Goal: Check status: Check status

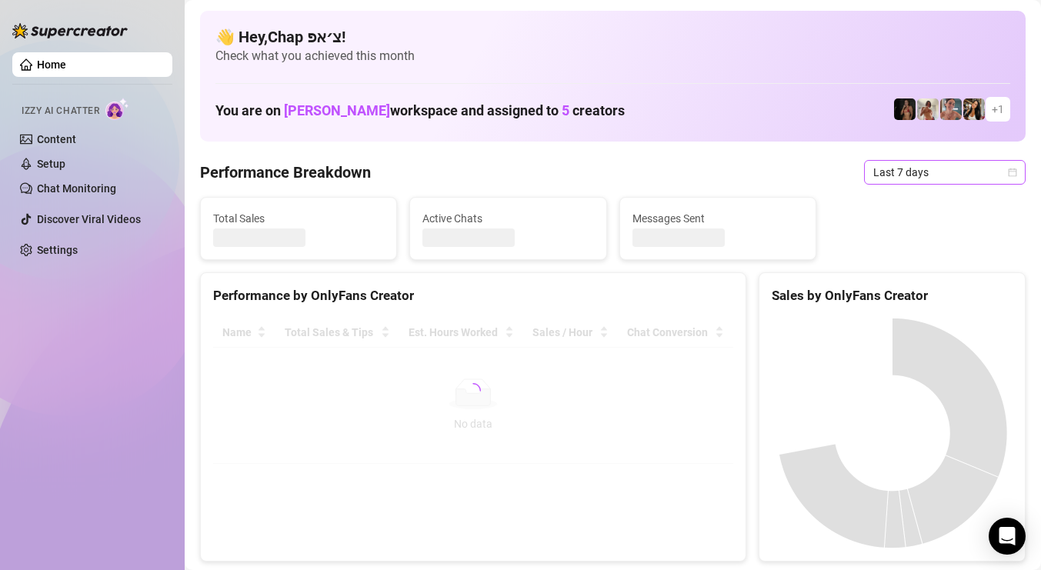
click at [923, 171] on span "Last 7 days" at bounding box center [945, 172] width 143 height 23
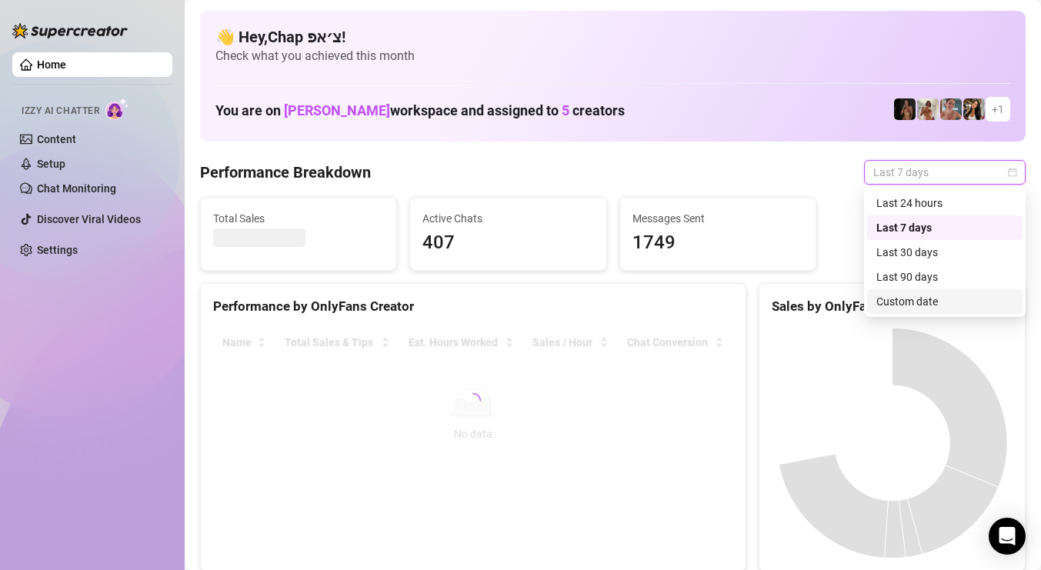
click at [938, 292] on div "Custom date" at bounding box center [944, 301] width 155 height 25
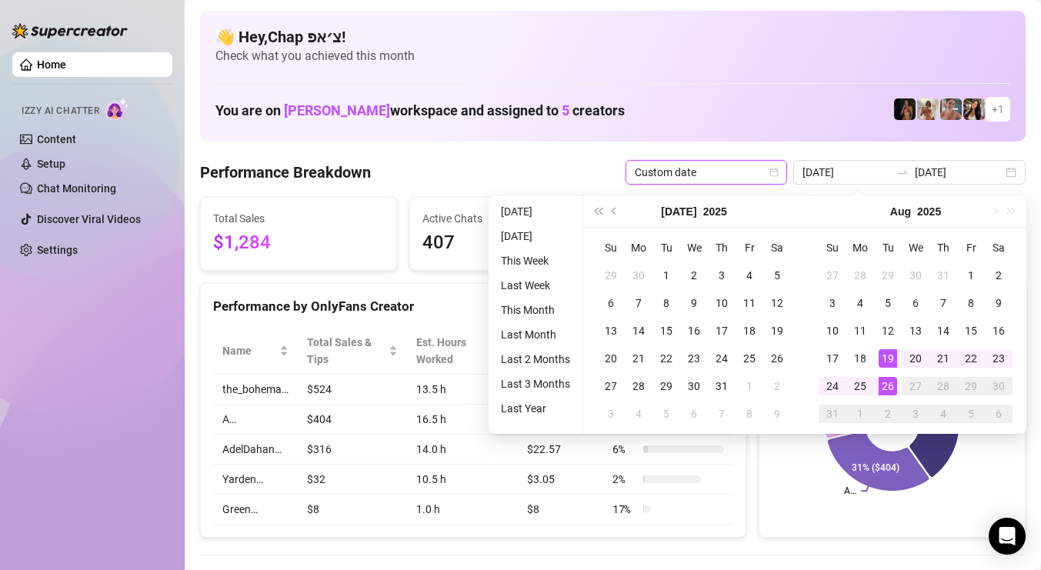
type input "[DATE]"
click at [880, 384] on div "26" at bounding box center [888, 386] width 18 height 18
click at [881, 383] on div "26" at bounding box center [888, 386] width 18 height 18
type input "[DATE]"
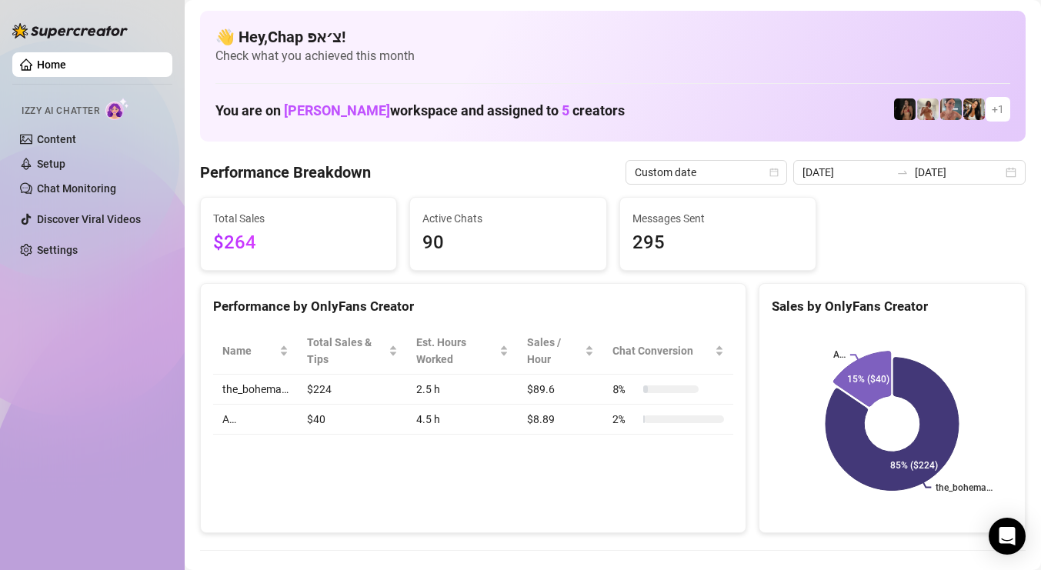
scroll to position [2, 0]
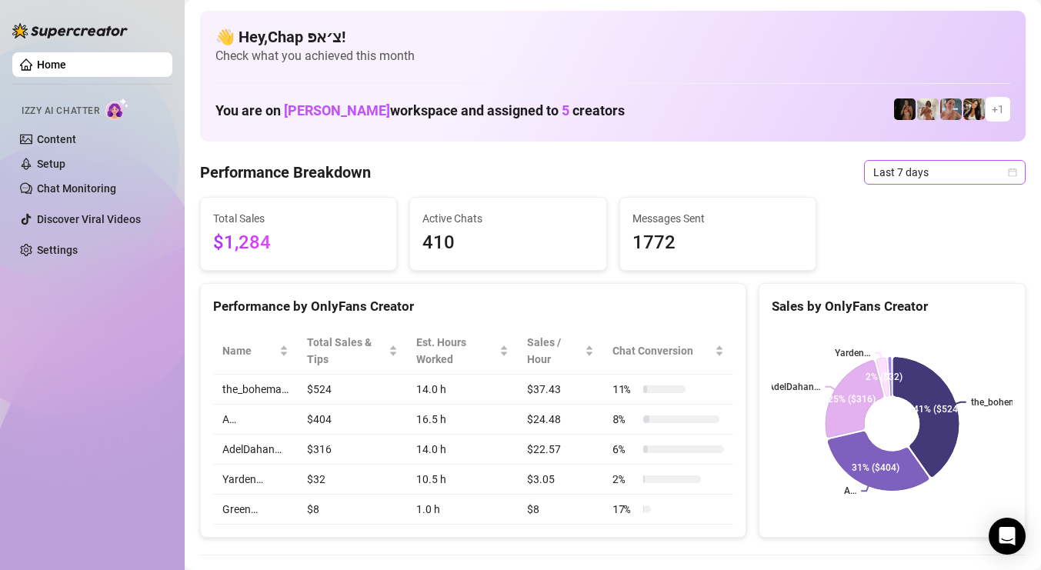
click at [936, 174] on span "Last 7 days" at bounding box center [945, 172] width 143 height 23
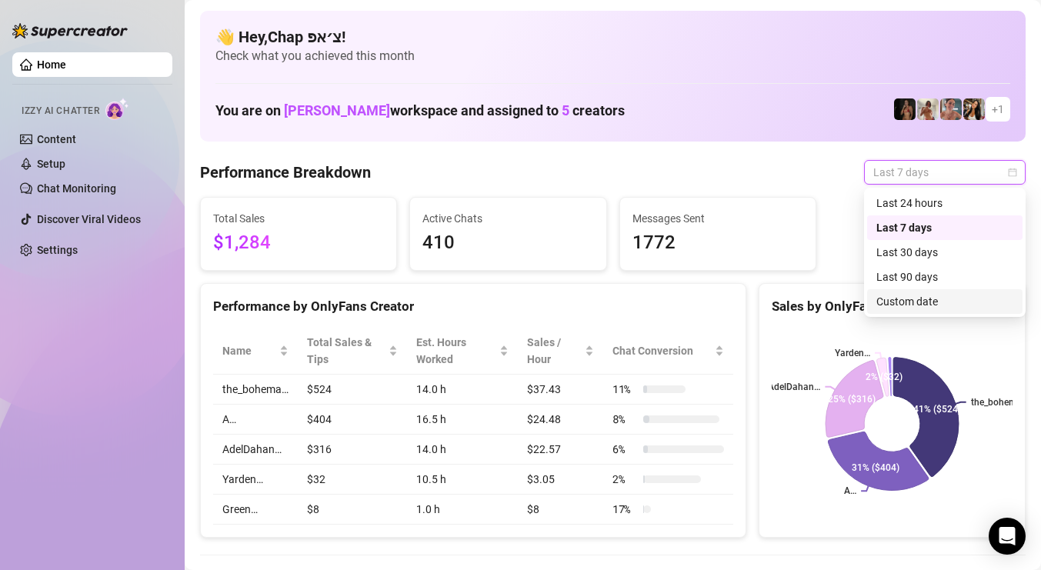
click at [914, 306] on div "Custom date" at bounding box center [945, 301] width 137 height 17
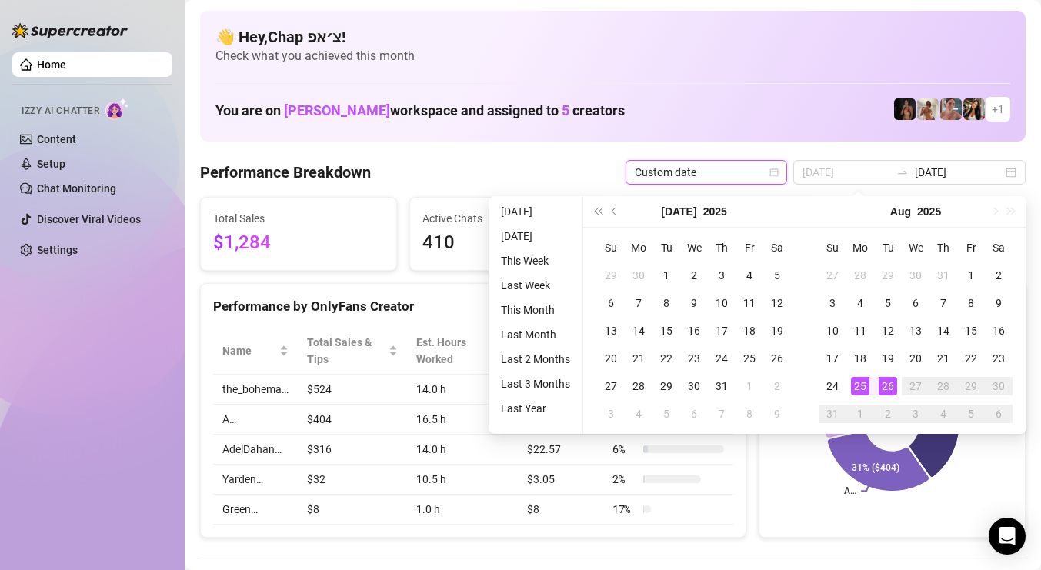
type input "[DATE]"
click at [891, 379] on div "26" at bounding box center [888, 386] width 18 height 18
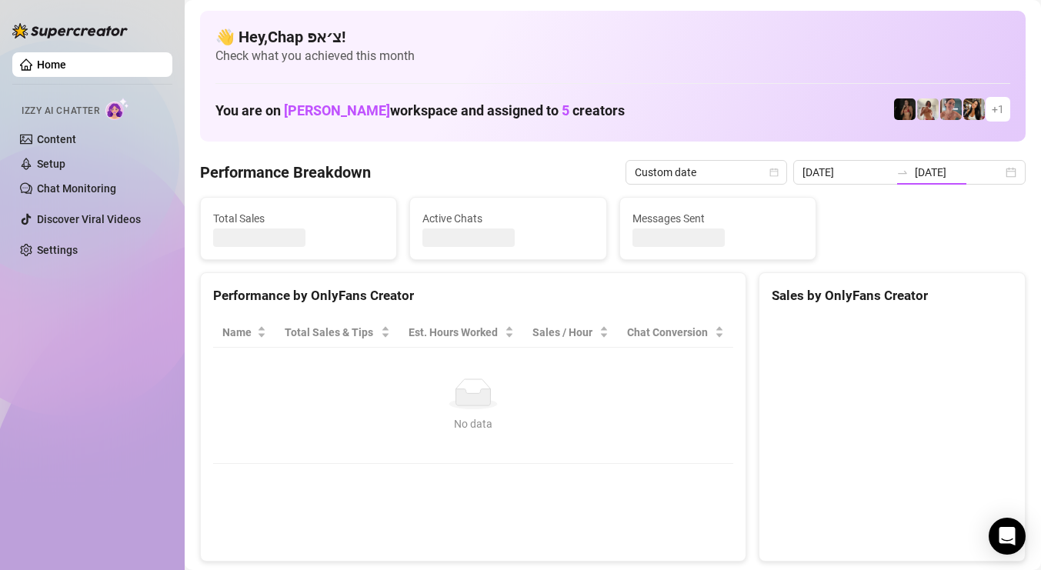
type input "[DATE]"
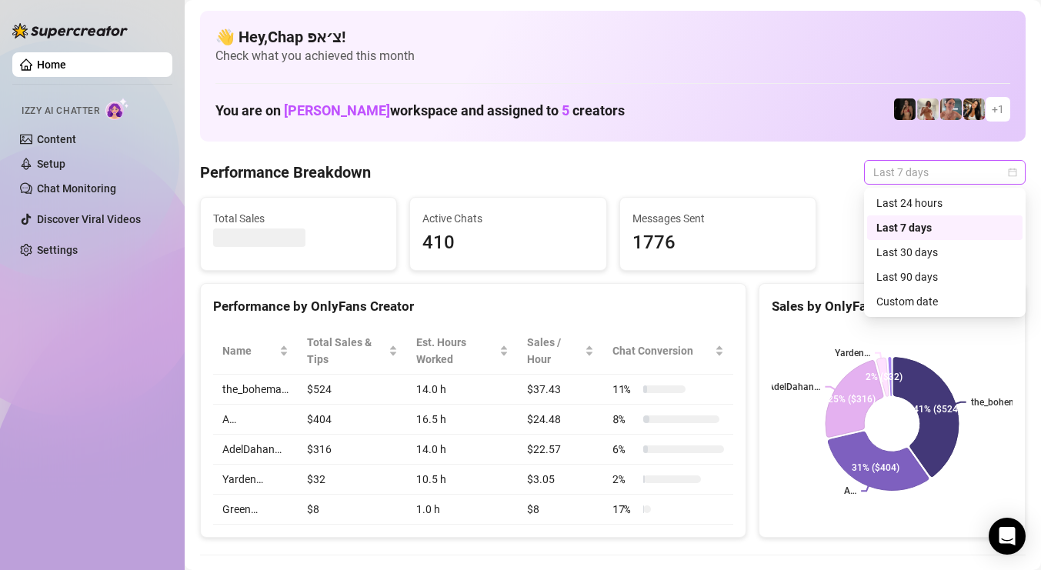
click at [933, 169] on span "Last 7 days" at bounding box center [945, 172] width 143 height 23
click at [921, 306] on div "Custom date" at bounding box center [945, 301] width 137 height 17
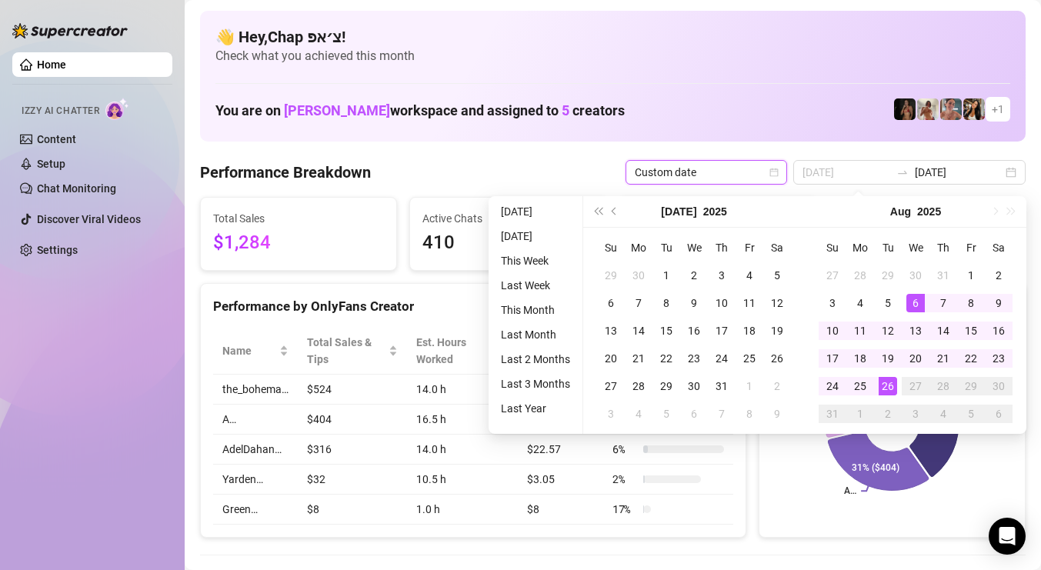
type input "[DATE]"
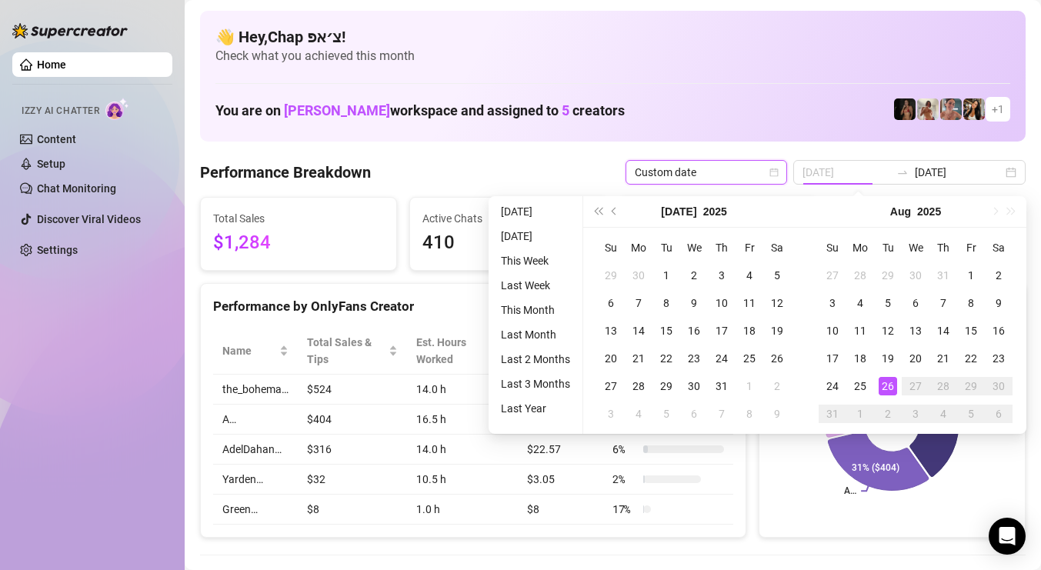
click at [884, 381] on div "26" at bounding box center [888, 386] width 18 height 18
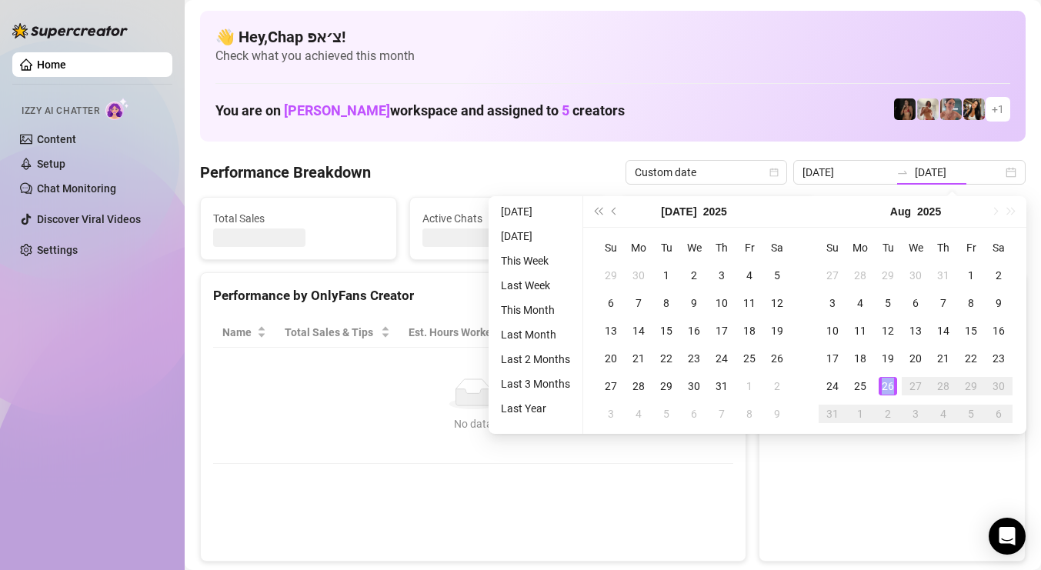
type input "[DATE]"
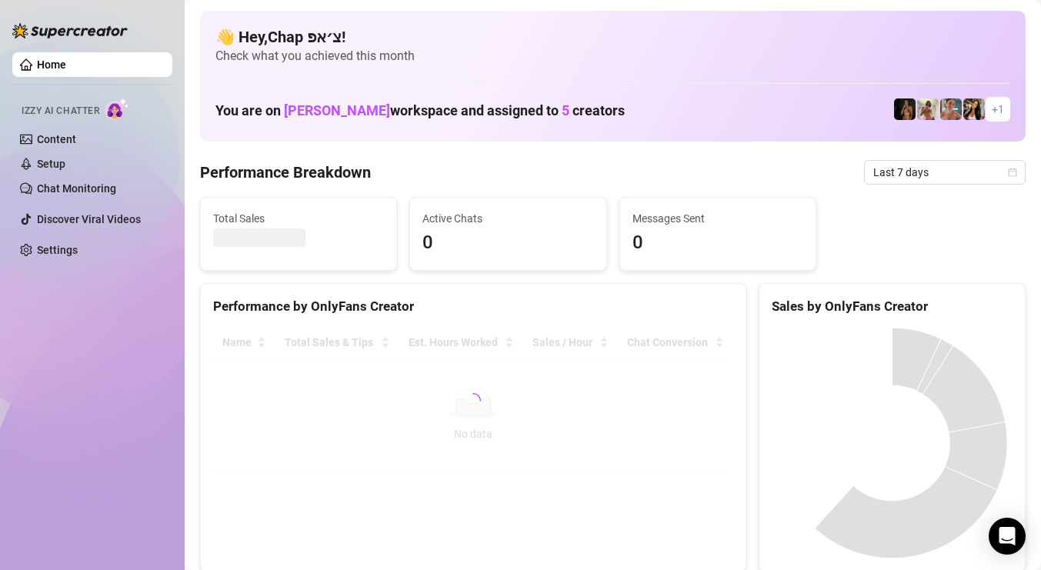
click at [1001, 180] on span "Last 7 days" at bounding box center [945, 172] width 143 height 23
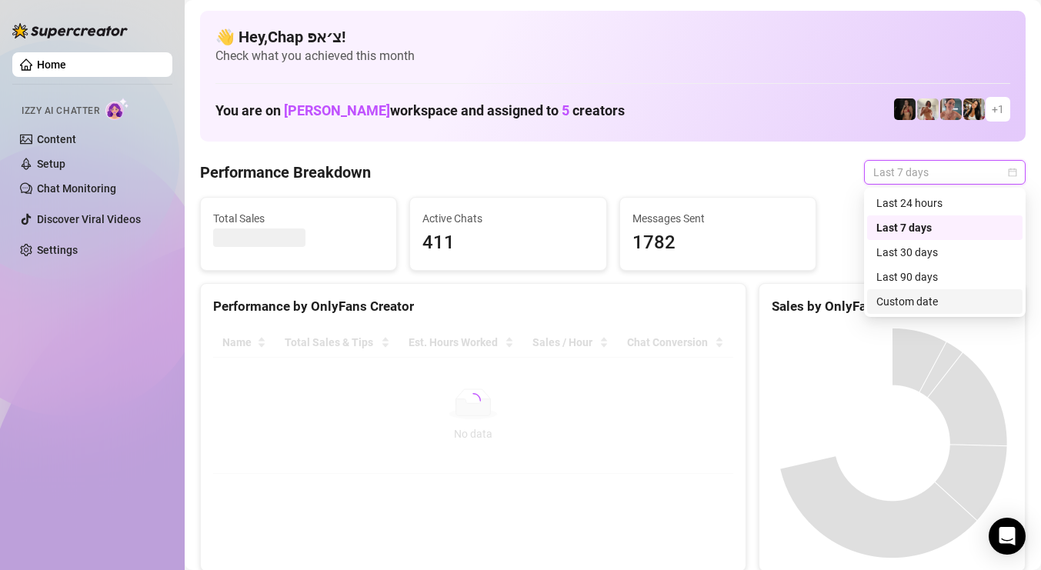
click at [945, 296] on div "Custom date" at bounding box center [945, 301] width 137 height 17
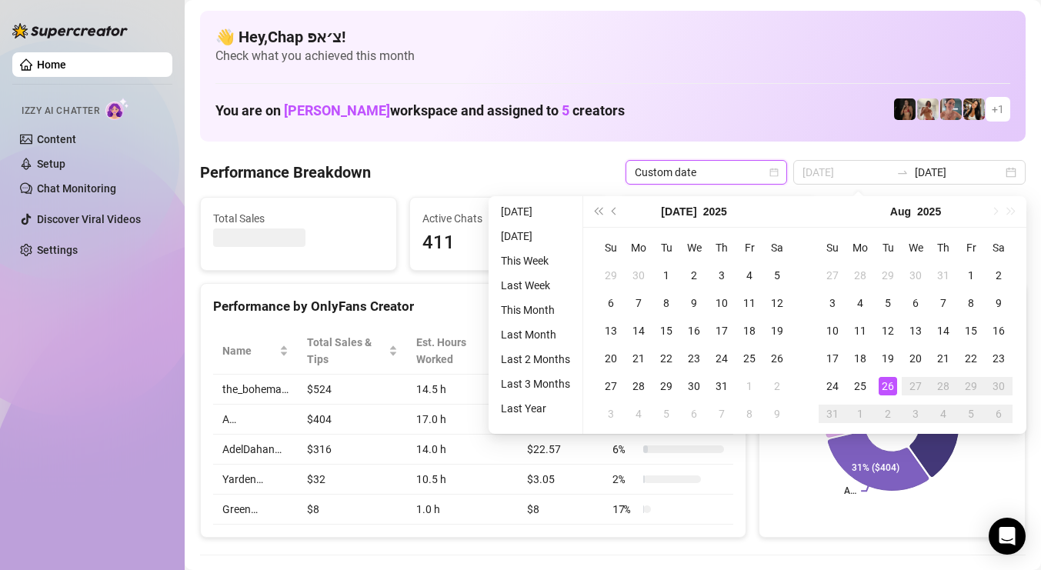
click at [881, 386] on div "26" at bounding box center [888, 386] width 18 height 18
type input "[DATE]"
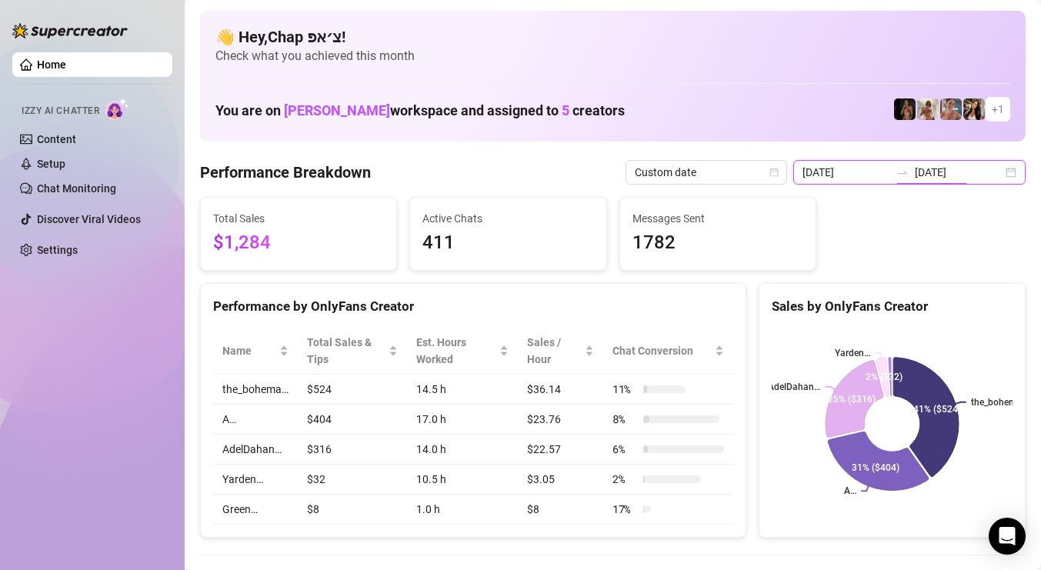
click at [979, 176] on input "[DATE]" at bounding box center [959, 172] width 88 height 17
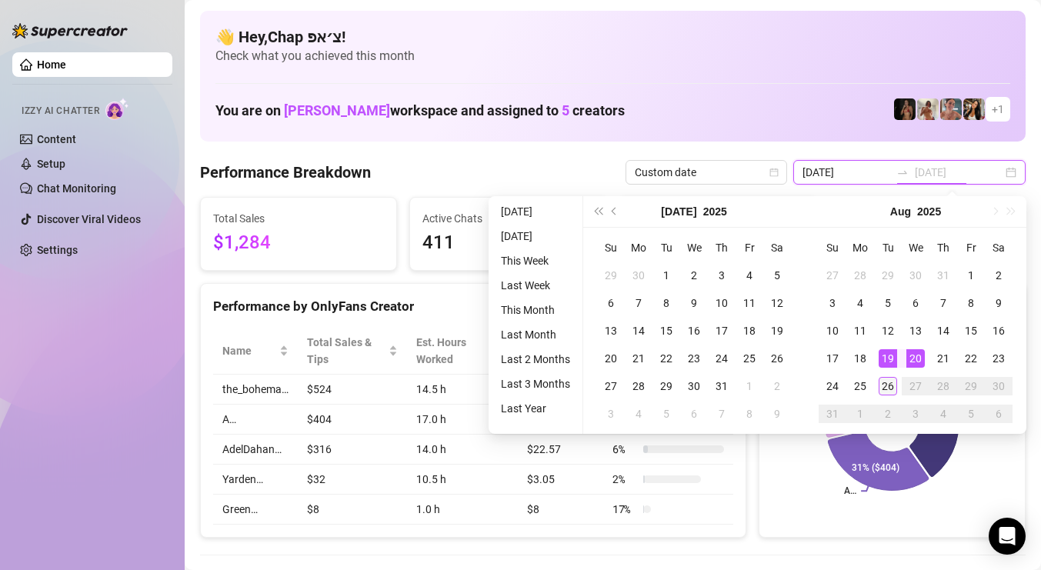
type input "[DATE]"
click at [890, 383] on div "26" at bounding box center [888, 386] width 18 height 18
type input "[DATE]"
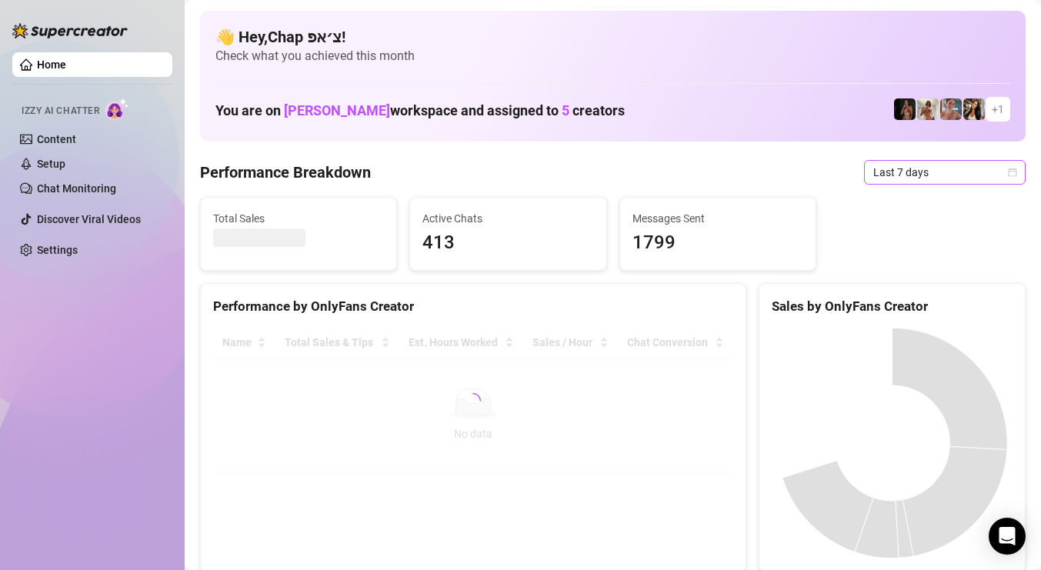
click at [923, 173] on span "Last 7 days" at bounding box center [945, 172] width 143 height 23
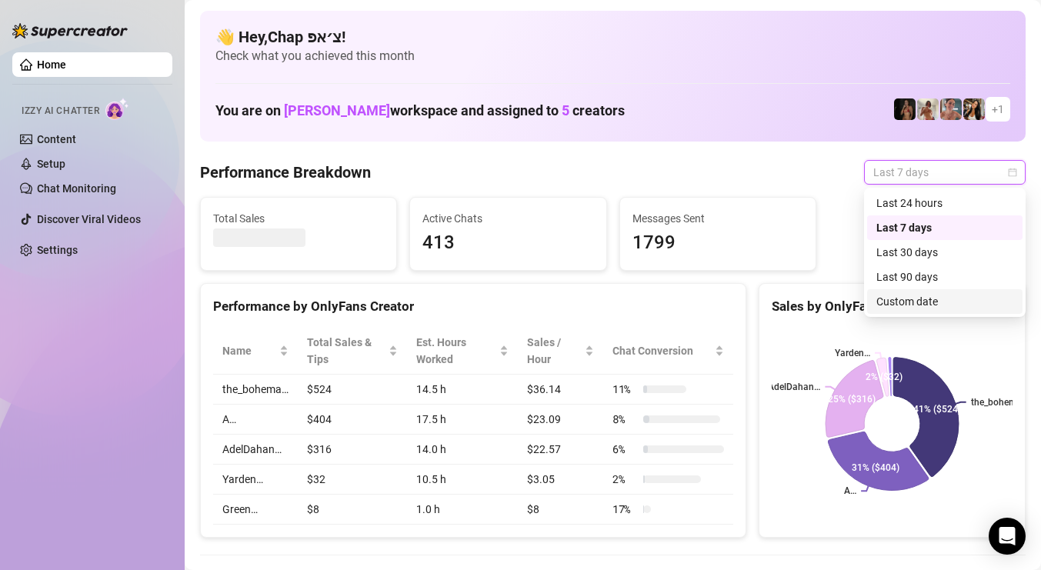
click at [918, 296] on div "Custom date" at bounding box center [945, 301] width 137 height 17
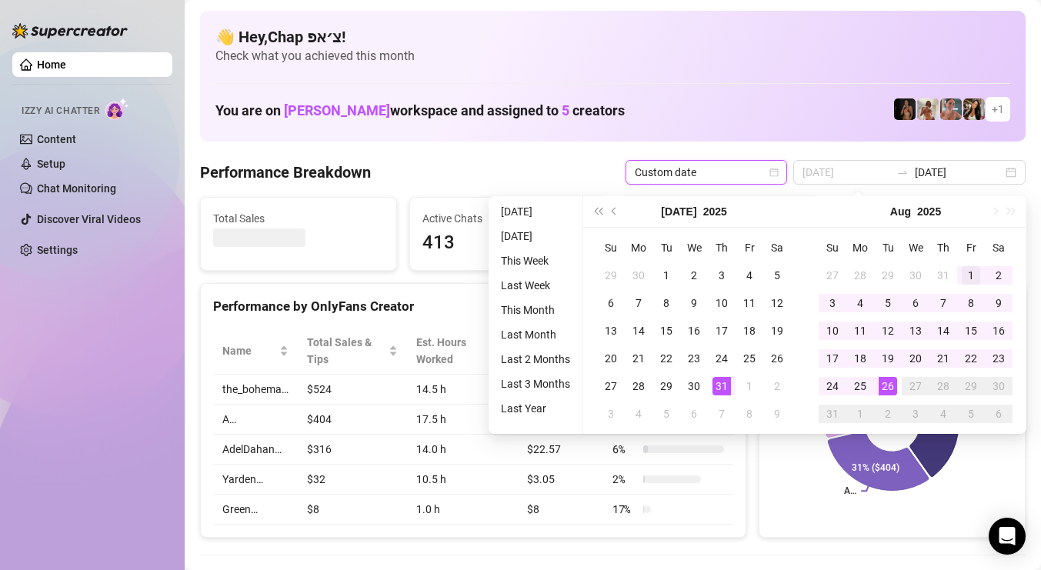
type input "[DATE]"
click at [975, 271] on div "1" at bounding box center [971, 275] width 18 height 18
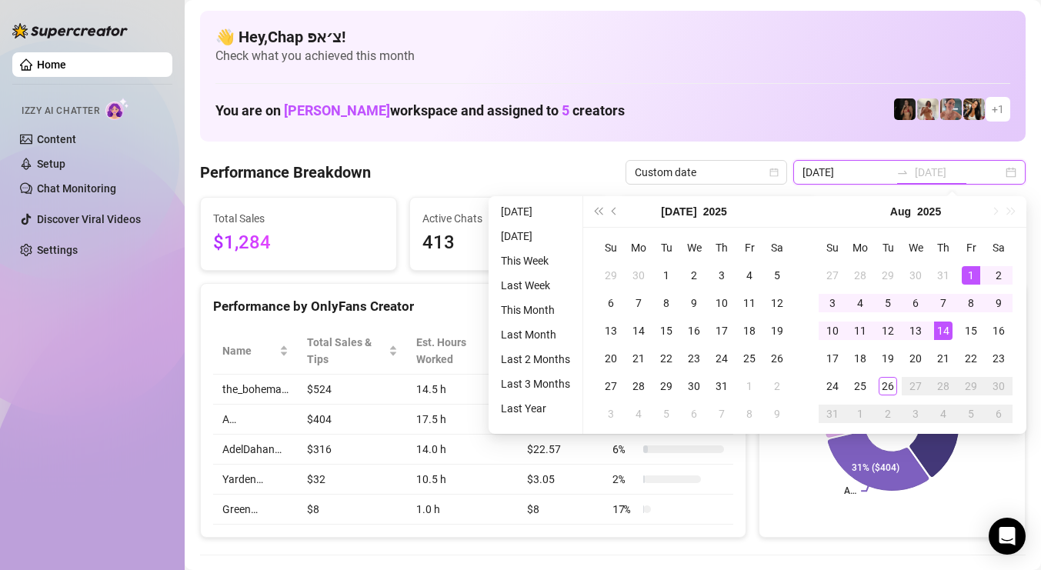
type input "[DATE]"
click at [887, 383] on div "26" at bounding box center [888, 386] width 18 height 18
type input "[DATE]"
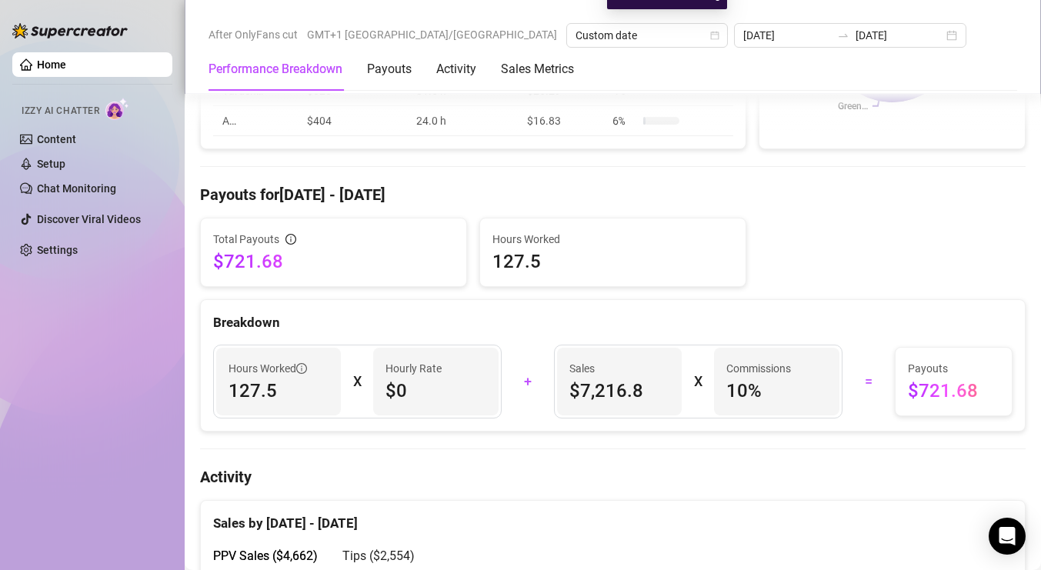
scroll to position [390, 0]
